Goal: Use online tool/utility

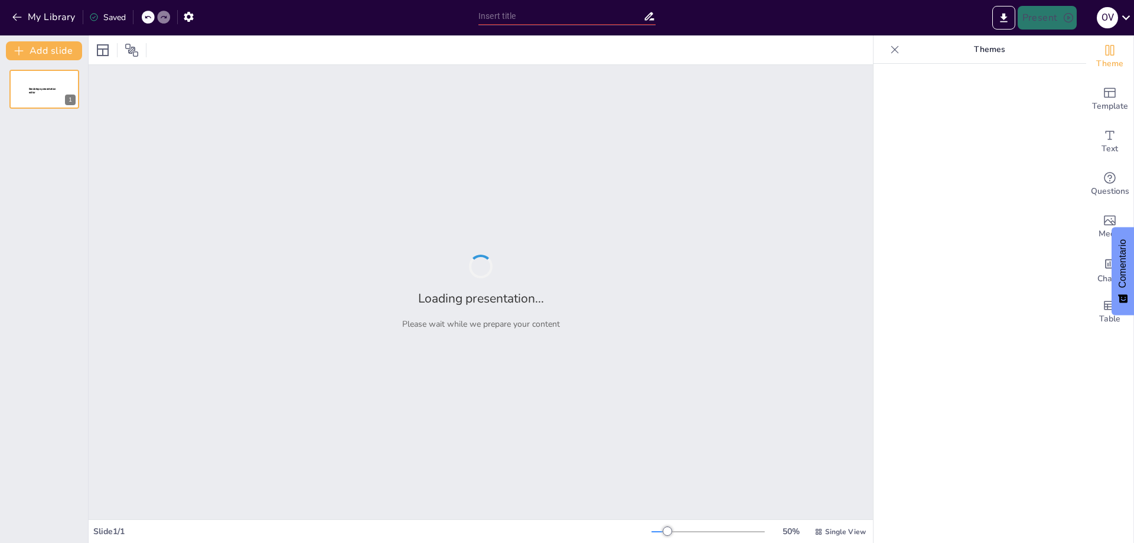
type input "Estructura y Funciones del Sistema Nervioso: Un Enfoque Integral"
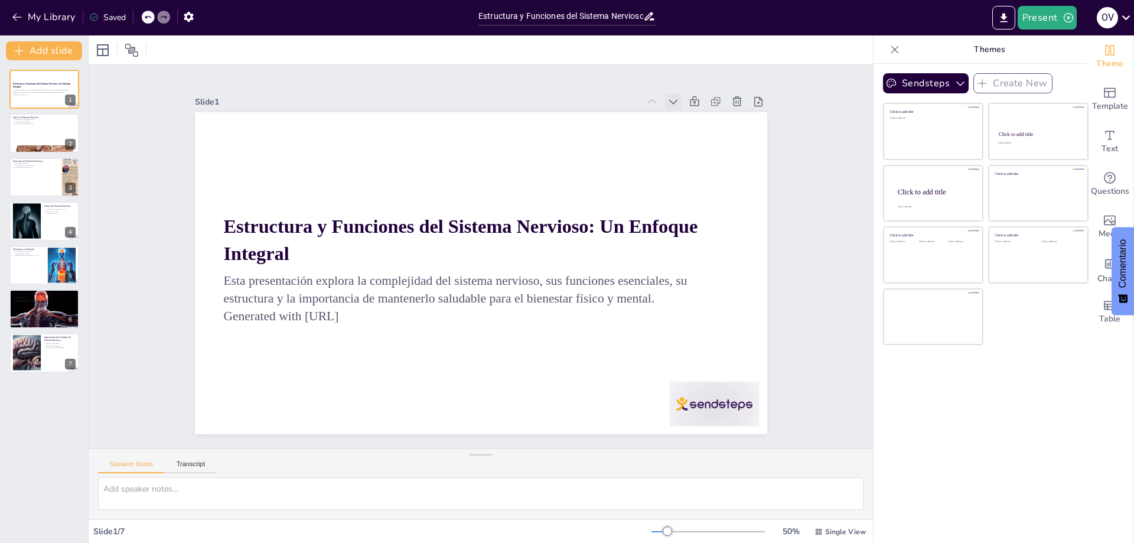
click at [376, 43] on icon at bounding box center [369, 36] width 14 height 14
click at [33, 88] on div at bounding box center [44, 89] width 71 height 40
type textarea "La definición del sistema nervioso es crucial para entender su función en el cu…"
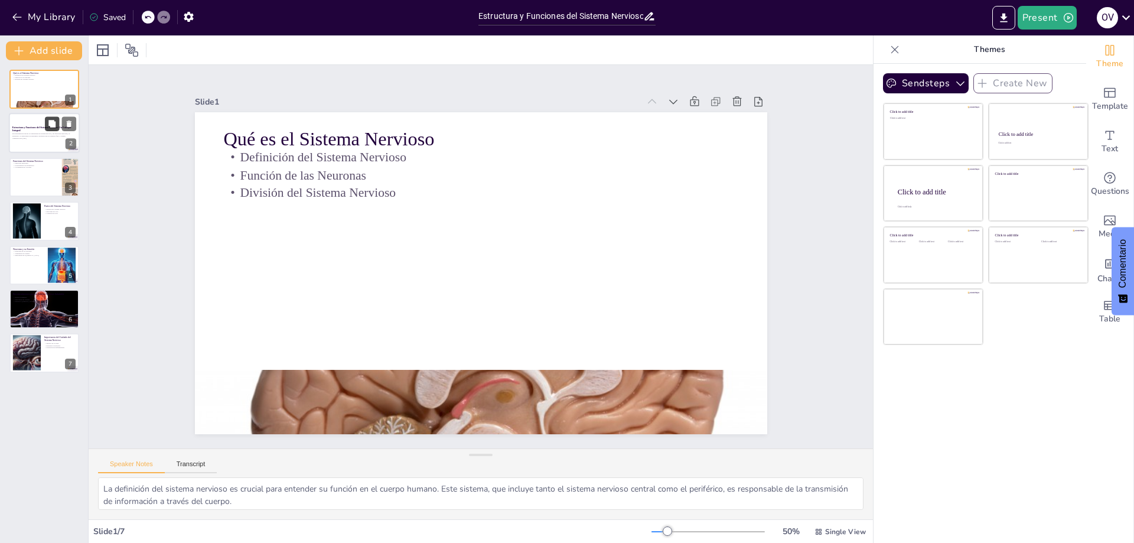
click at [45, 128] on button at bounding box center [52, 124] width 14 height 14
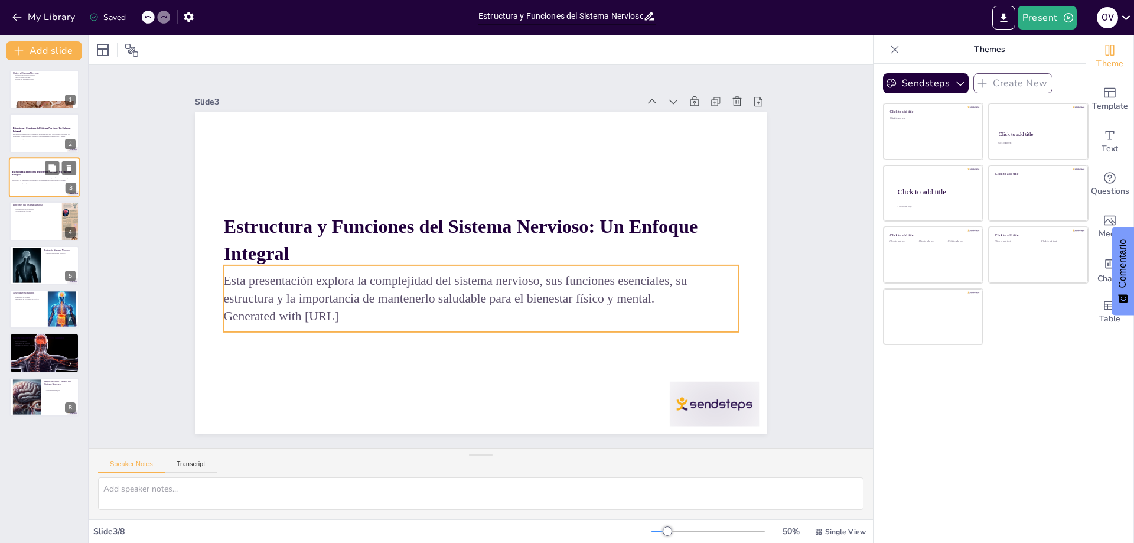
click at [30, 177] on p "Esta presentación explora la complejidad del sistema nervioso, sus funciones es…" at bounding box center [44, 179] width 64 height 4
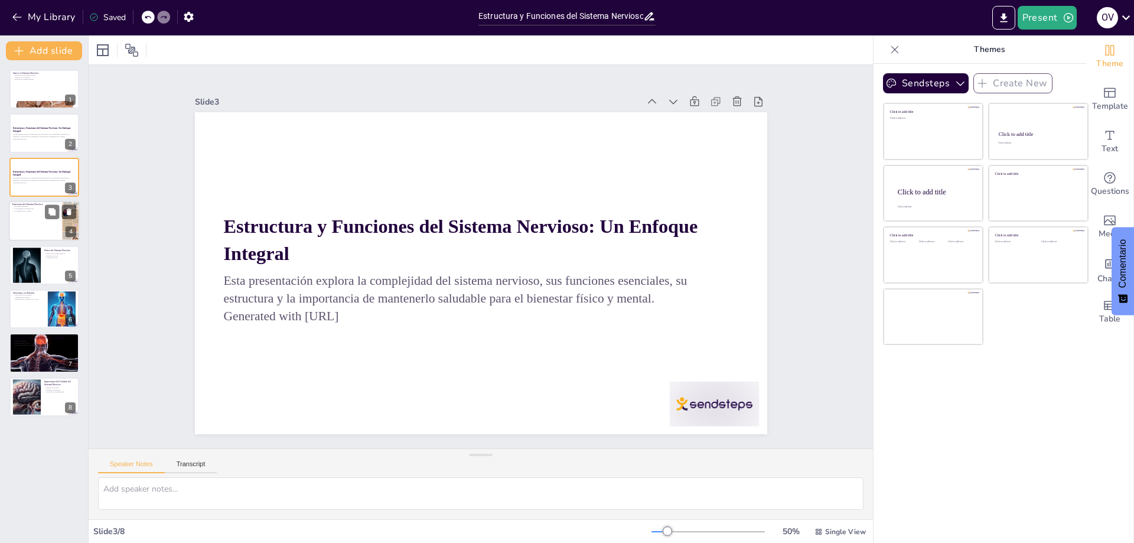
click at [30, 207] on p "Funciones Esenciales" at bounding box center [35, 207] width 46 height 2
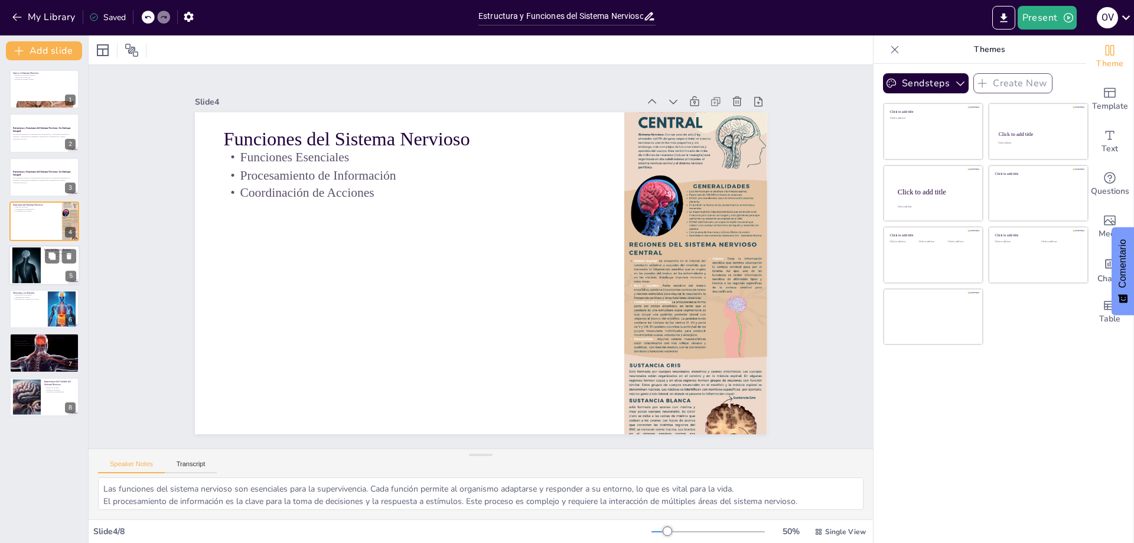
click at [21, 269] on div at bounding box center [26, 265] width 31 height 36
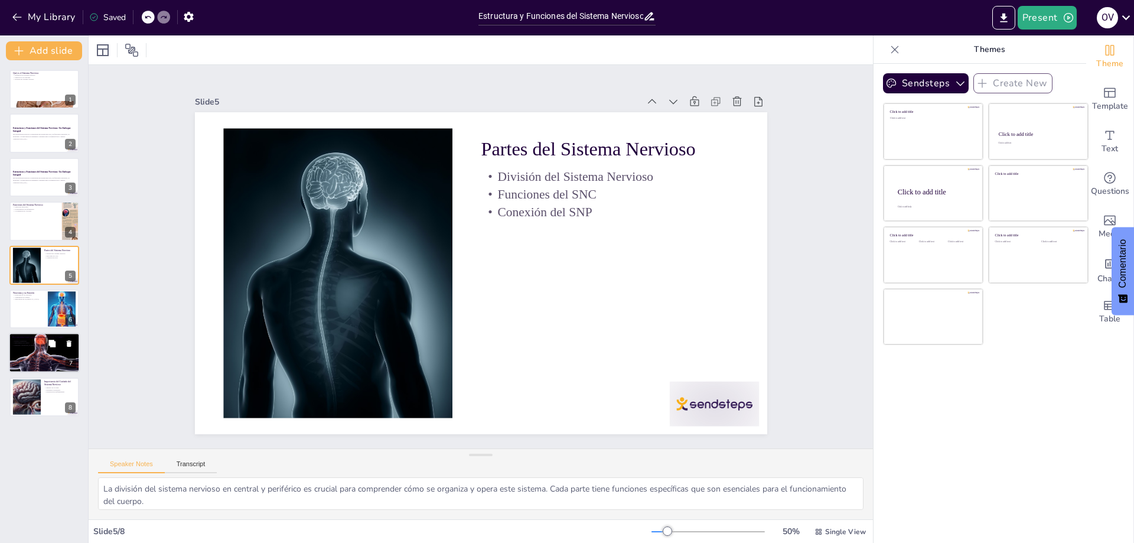
click at [39, 340] on p "Hábitos Saludables" at bounding box center [44, 341] width 64 height 2
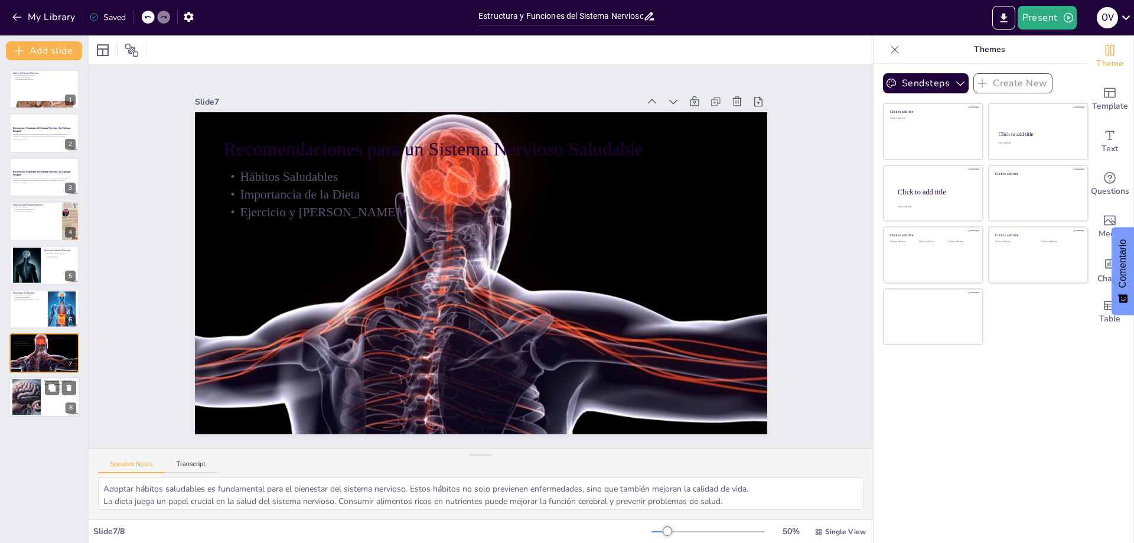
click at [35, 395] on div at bounding box center [26, 397] width 63 height 36
type textarea "El impacto del sistema nervioso en la salud es profundo. Su cuidado es vital pa…"
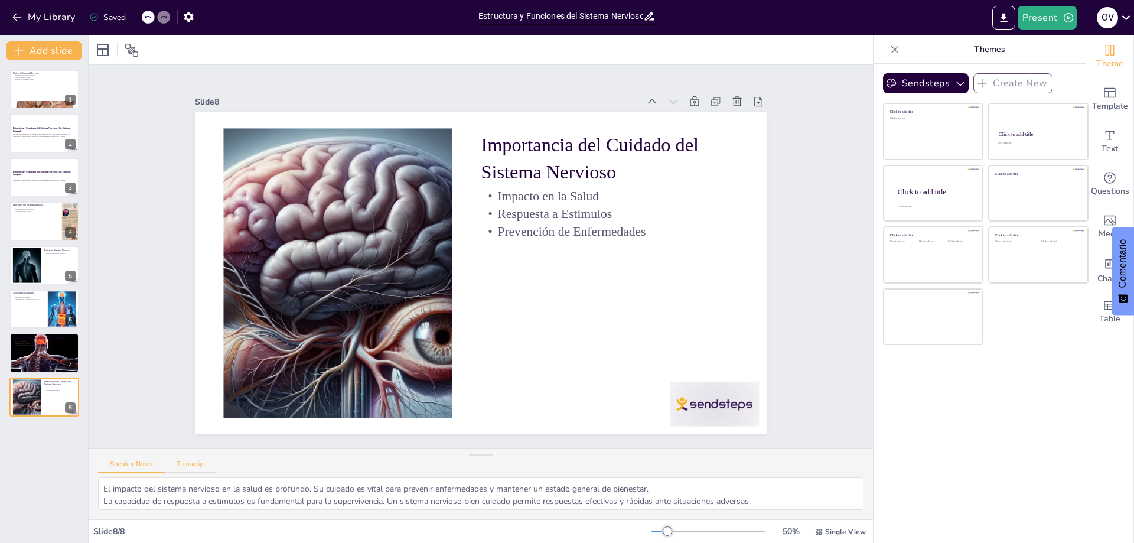
click at [190, 463] on button "Transcript" at bounding box center [191, 466] width 53 height 13
click at [32, 88] on div at bounding box center [44, 89] width 71 height 40
type textarea "El sistema nervioso es un conjunto de órganos y estructuras de control del cuer…"
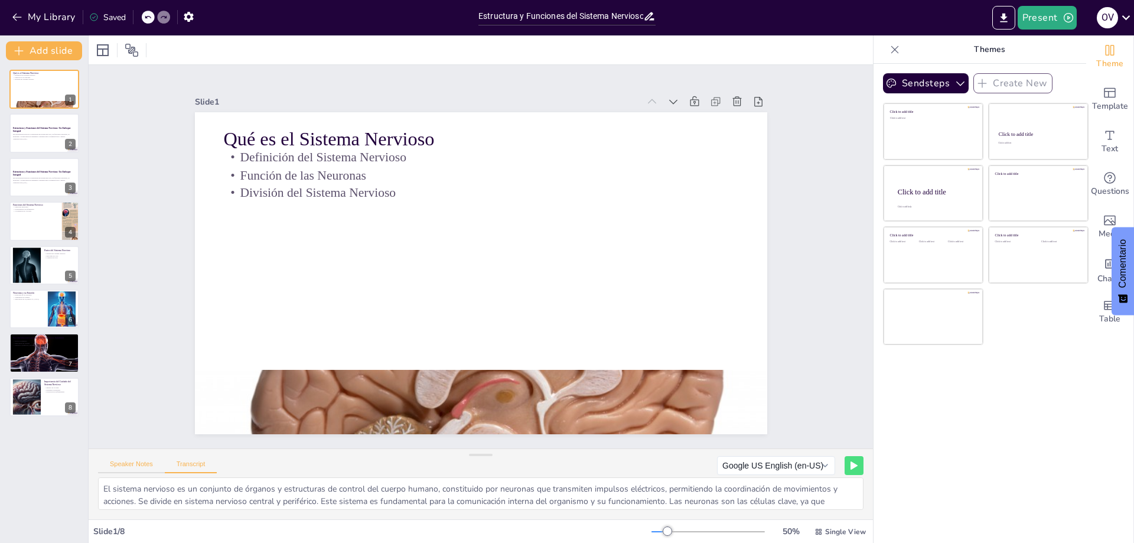
click at [132, 462] on button "Speaker Notes" at bounding box center [131, 466] width 67 height 13
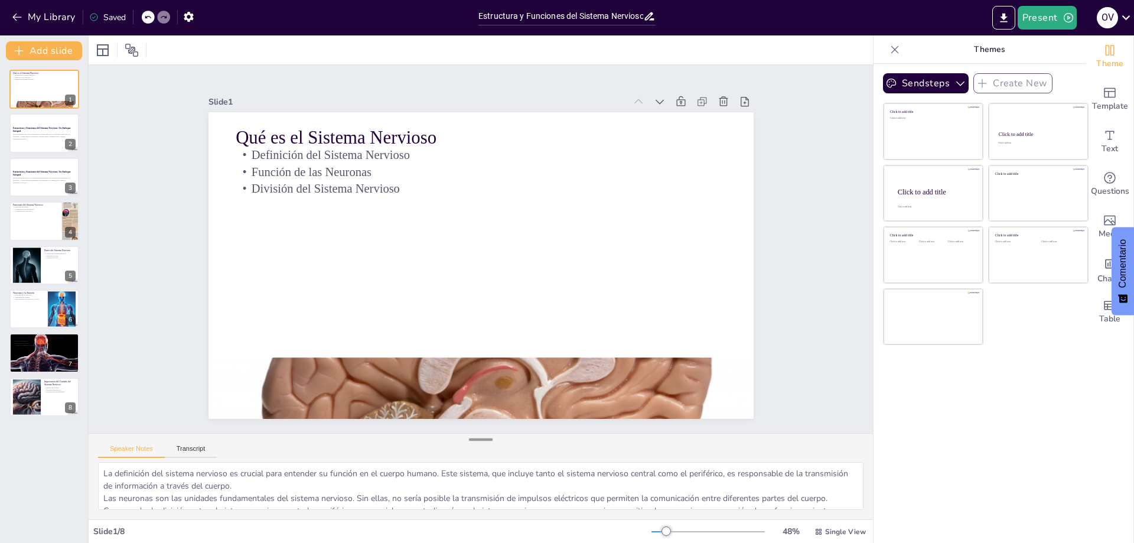
drag, startPoint x: 480, startPoint y: 455, endPoint x: 483, endPoint y: 440, distance: 15.6
click at [483, 440] on div at bounding box center [481, 440] width 24 height 12
click at [44, 139] on p "Generated with [URL]" at bounding box center [44, 139] width 64 height 2
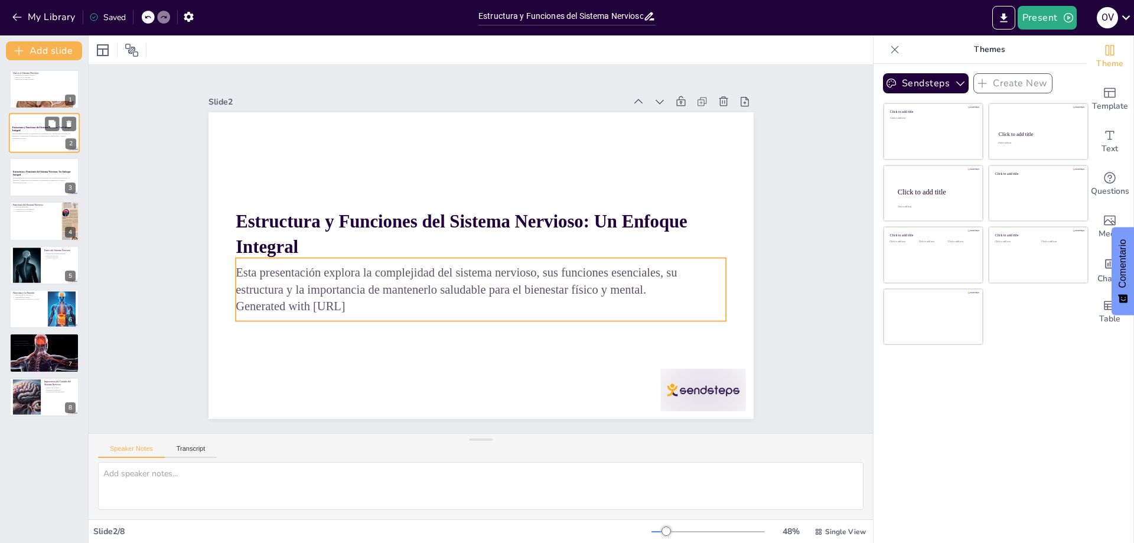
click at [46, 135] on p "Esta presentación explora la complejidad del sistema nervioso, sus funciones es…" at bounding box center [44, 135] width 64 height 4
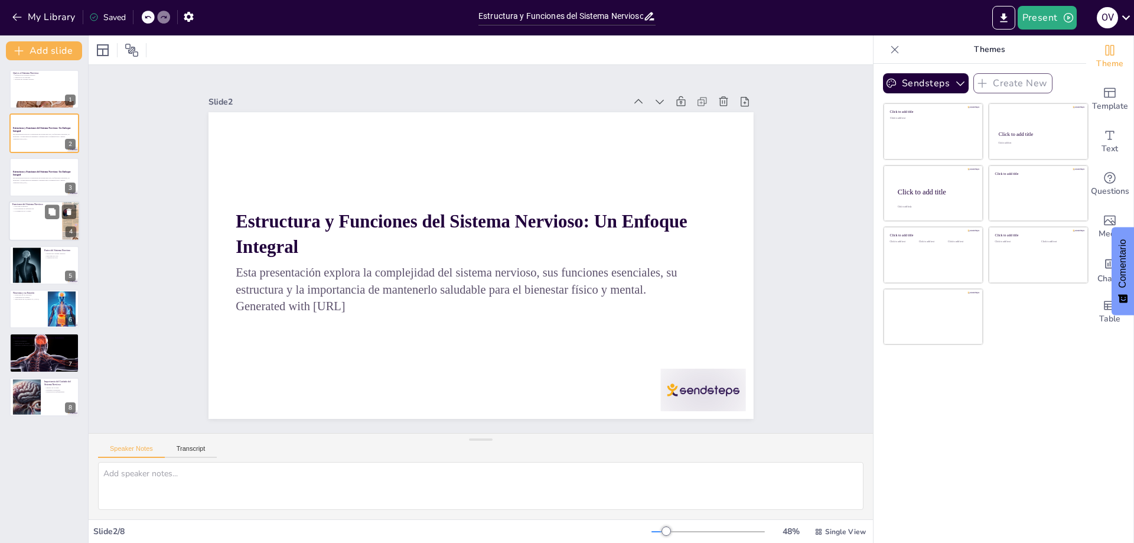
click at [27, 232] on div at bounding box center [44, 221] width 71 height 40
type textarea "Las funciones del sistema nervioso son esenciales para la supervivencia. Cada f…"
